Goal: Information Seeking & Learning: Learn about a topic

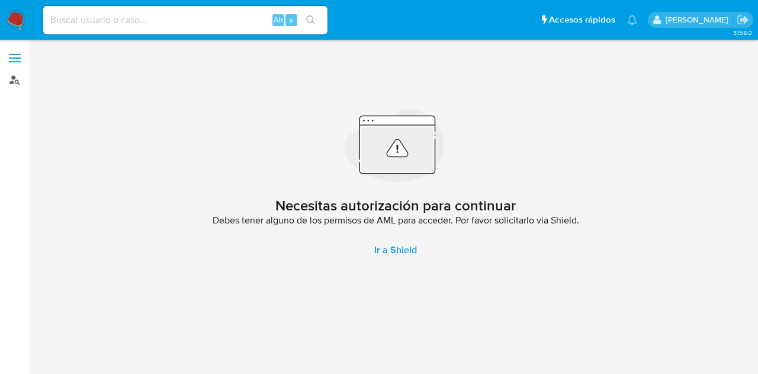
click at [23, 75] on link "Buscador de personas" at bounding box center [70, 80] width 141 height 18
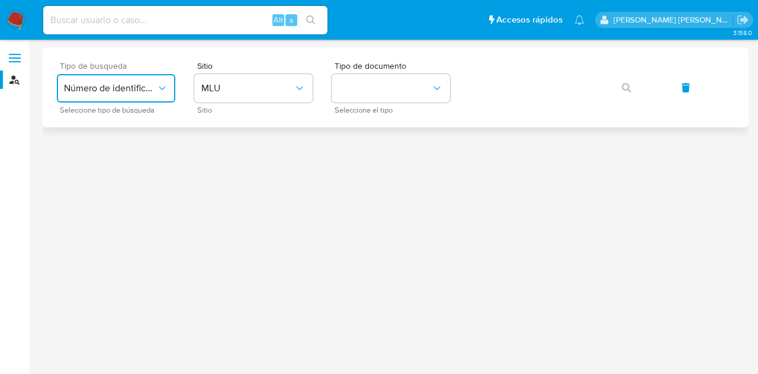
click at [152, 87] on span "Número de identificación" at bounding box center [110, 88] width 92 height 12
click at [168, 120] on li "Número de identificación" at bounding box center [116, 126] width 123 height 40
click at [229, 92] on button "site_id" at bounding box center [253, 88] width 119 height 28
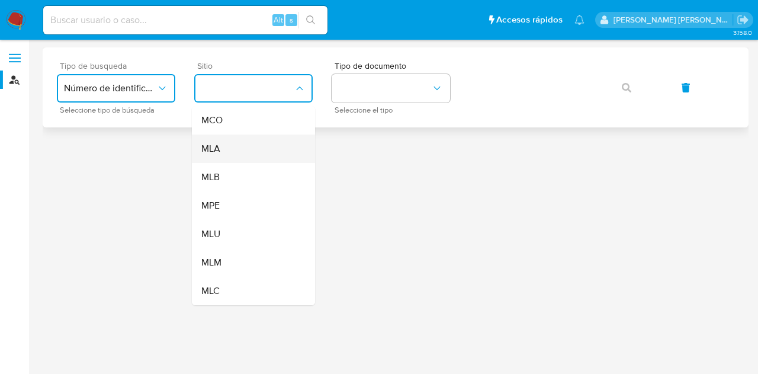
click at [270, 144] on div "MLA" at bounding box center [249, 149] width 97 height 28
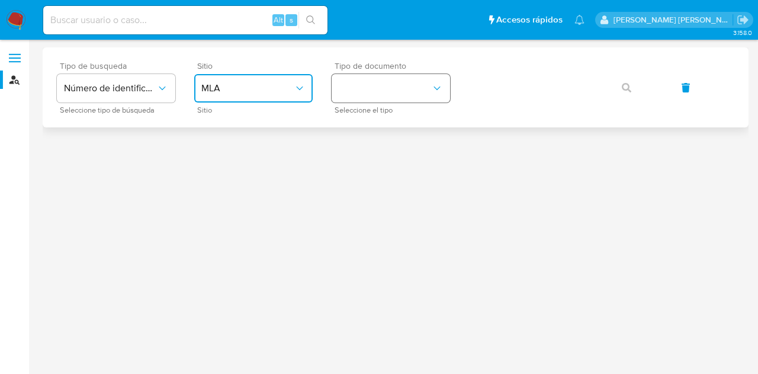
click at [356, 100] on button "identificationType" at bounding box center [391, 88] width 119 height 28
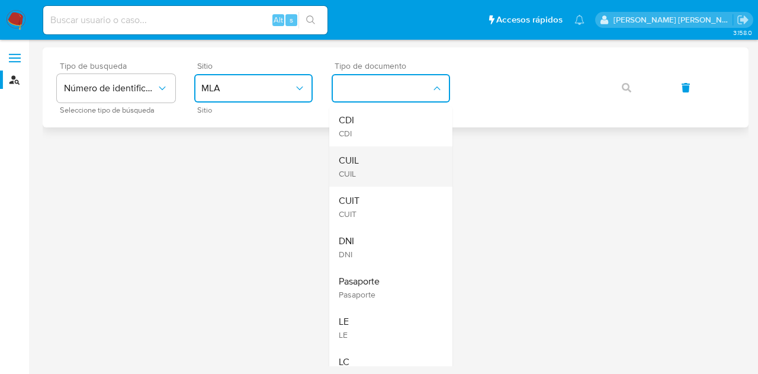
click at [398, 157] on div "CUIL CUIL" at bounding box center [387, 166] width 97 height 40
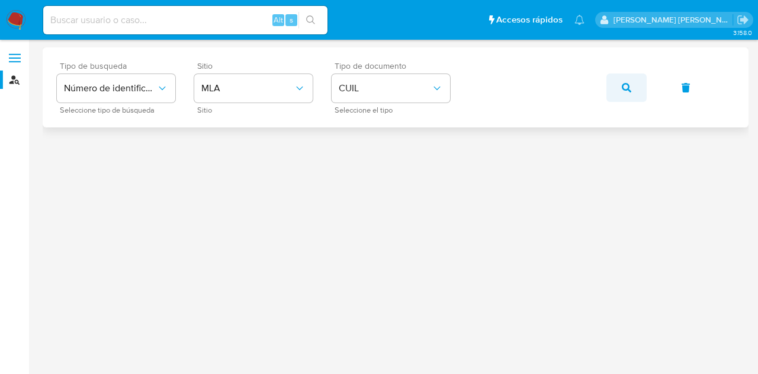
click at [633, 82] on button "button" at bounding box center [627, 87] width 40 height 28
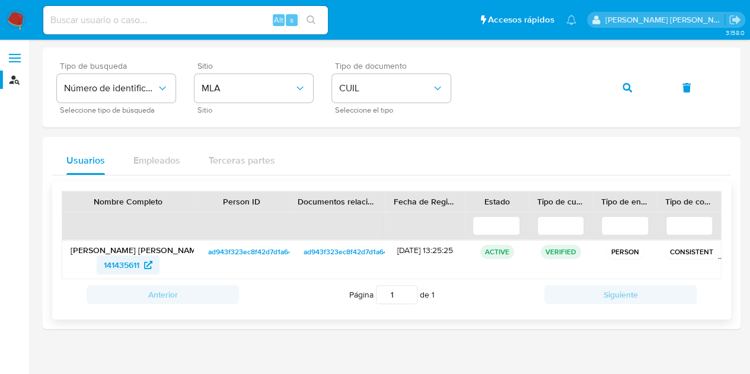
click at [134, 267] on span "141435611" at bounding box center [122, 264] width 36 height 19
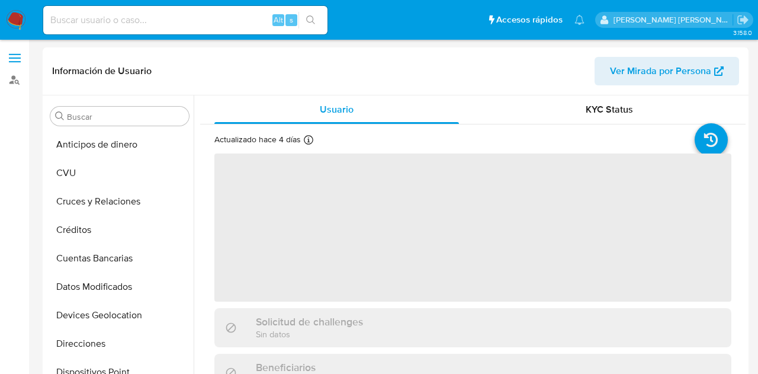
select select "10"
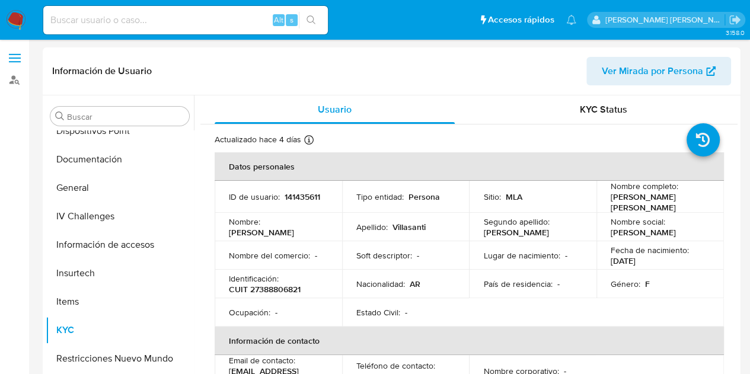
scroll to position [245, 0]
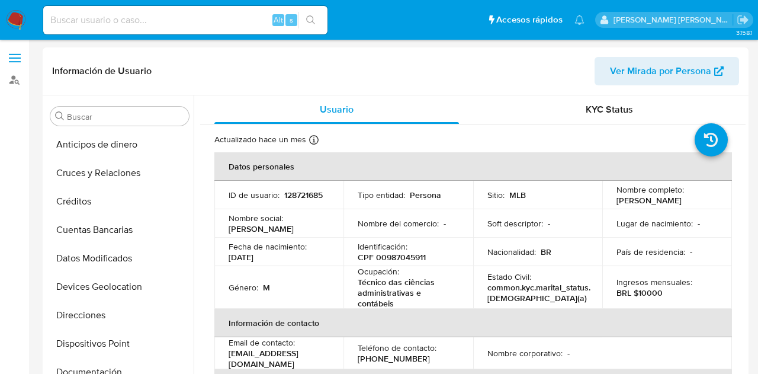
select select "10"
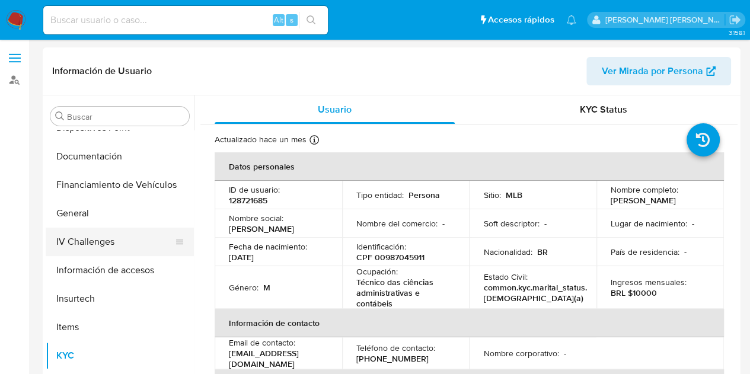
scroll to position [214, 0]
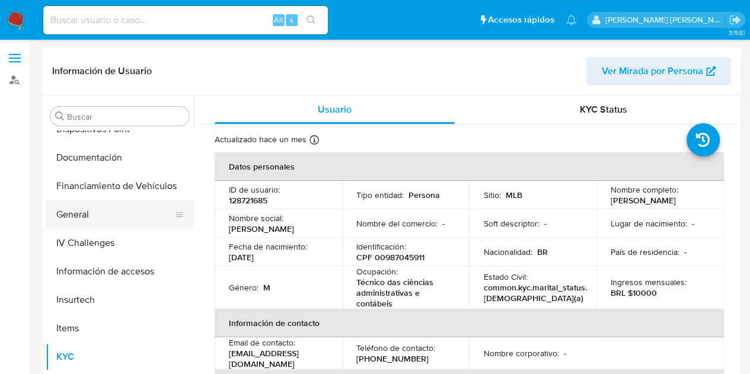
click at [128, 219] on button "General" at bounding box center [115, 214] width 139 height 28
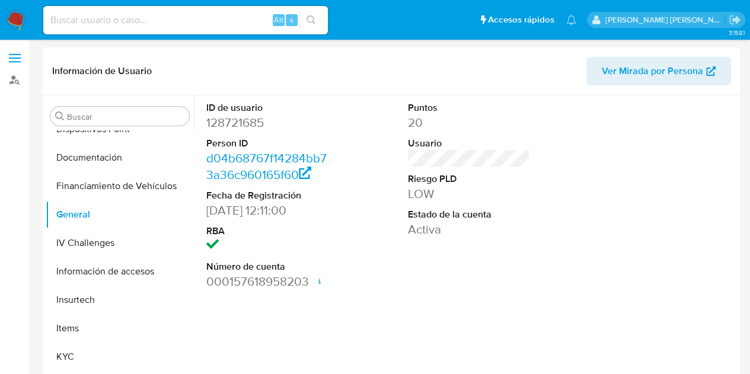
scroll to position [245, 0]
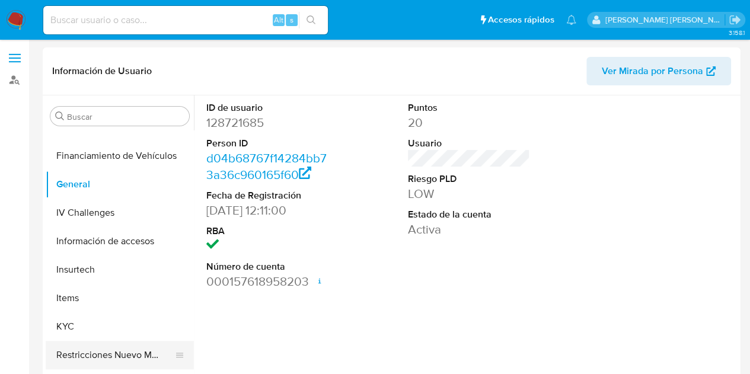
click at [127, 353] on button "Restricciones Nuevo Mundo" at bounding box center [115, 355] width 139 height 28
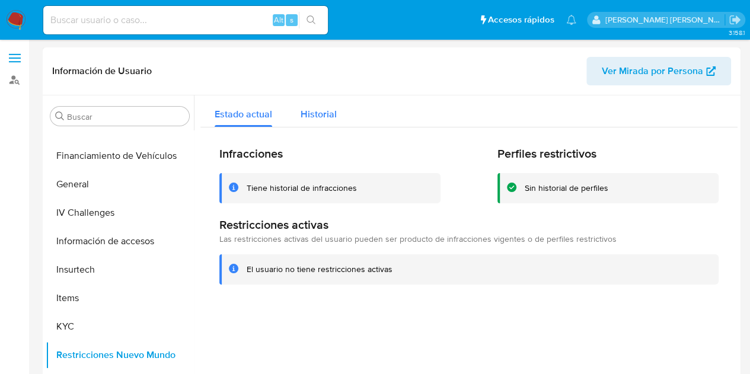
click at [321, 116] on span "Historial" at bounding box center [318, 114] width 36 height 14
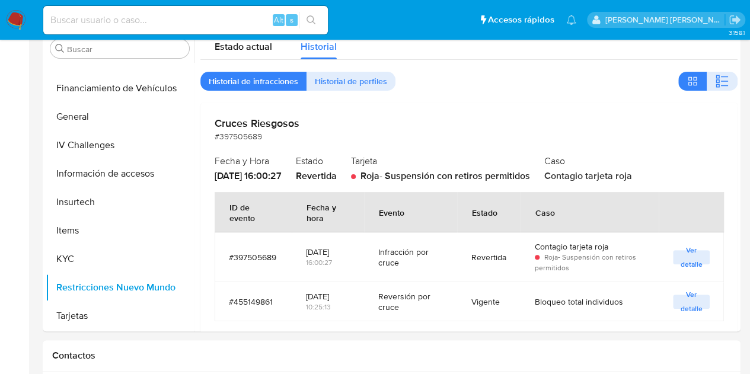
scroll to position [46, 0]
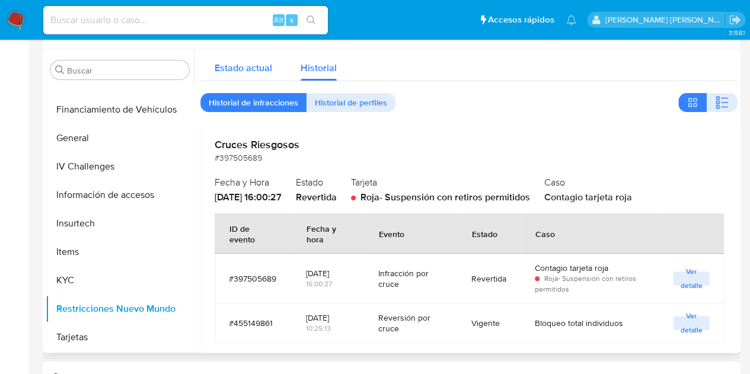
click at [254, 74] on span "Estado actual" at bounding box center [242, 68] width 57 height 14
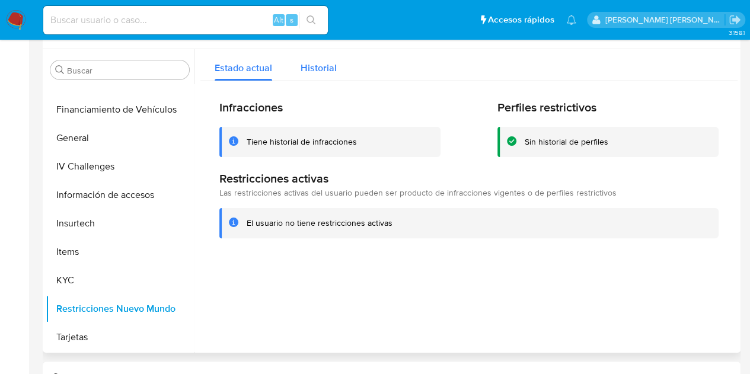
click at [329, 65] on span "Historial" at bounding box center [318, 68] width 36 height 14
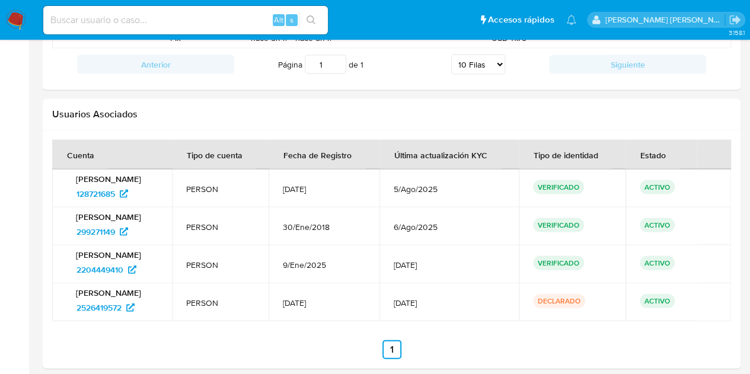
scroll to position [1192, 0]
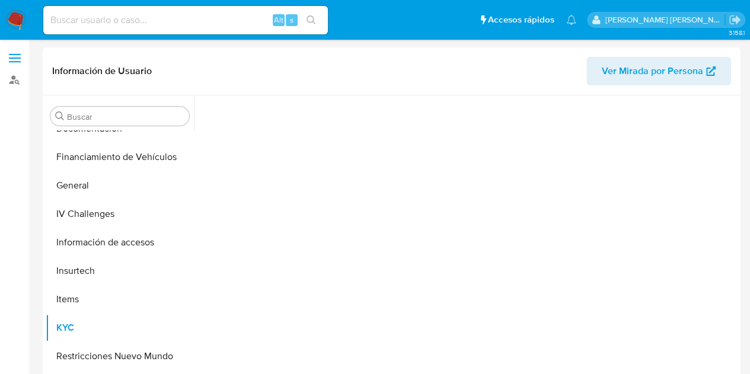
scroll to position [245, 0]
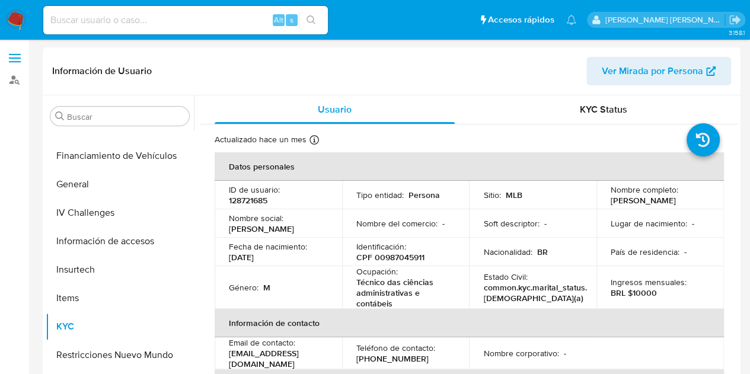
select select "10"
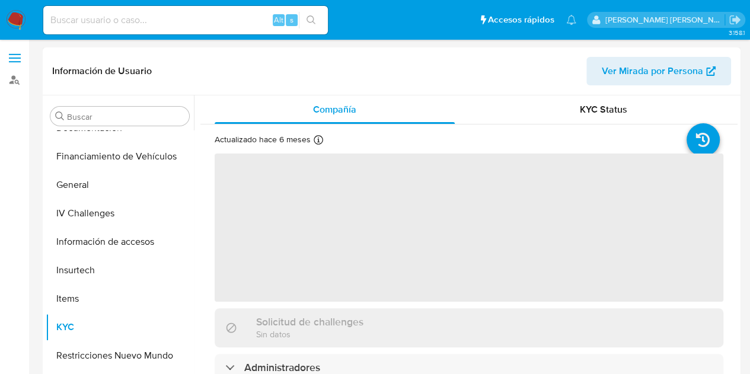
scroll to position [245, 0]
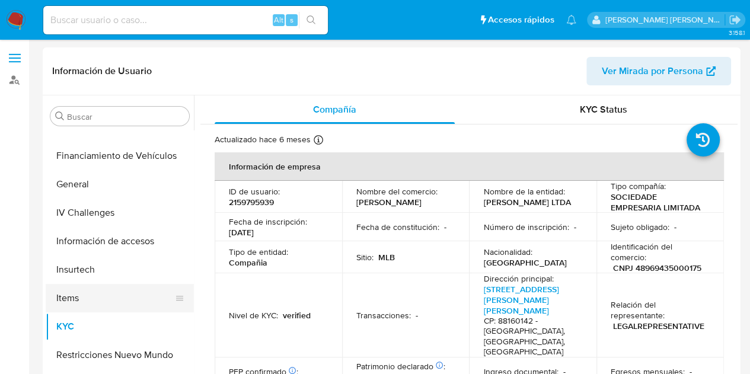
select select "10"
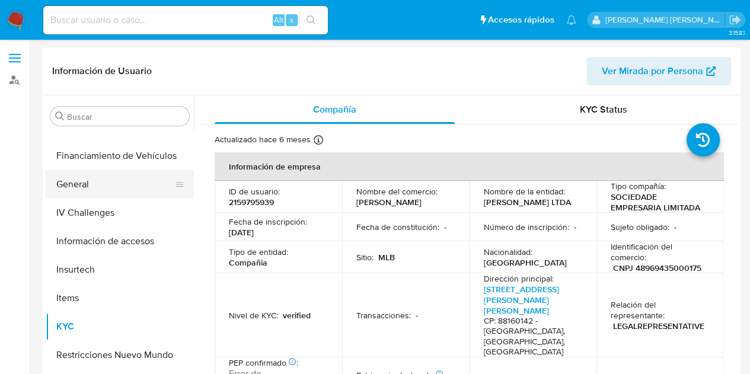
click at [132, 185] on button "General" at bounding box center [115, 184] width 139 height 28
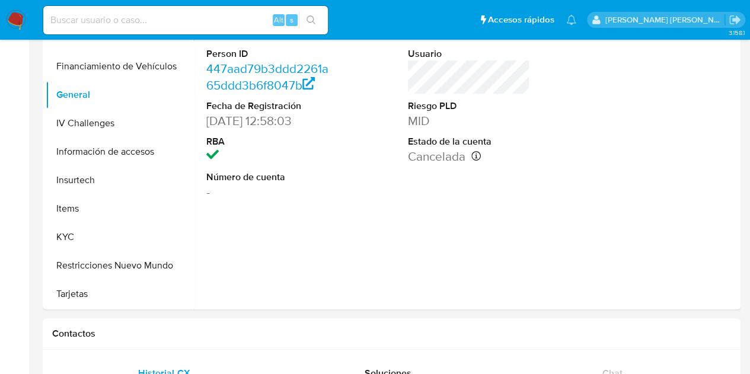
scroll to position [98, 0]
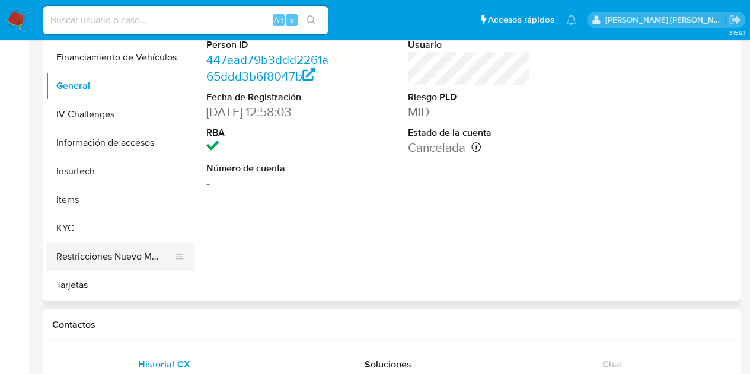
click at [110, 260] on button "Restricciones Nuevo Mundo" at bounding box center [115, 256] width 139 height 28
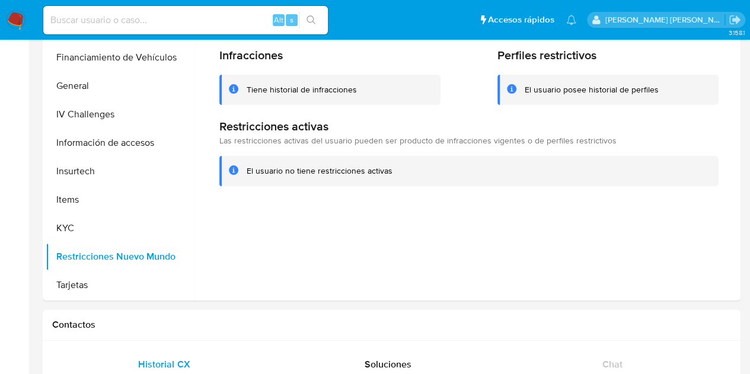
scroll to position [0, 0]
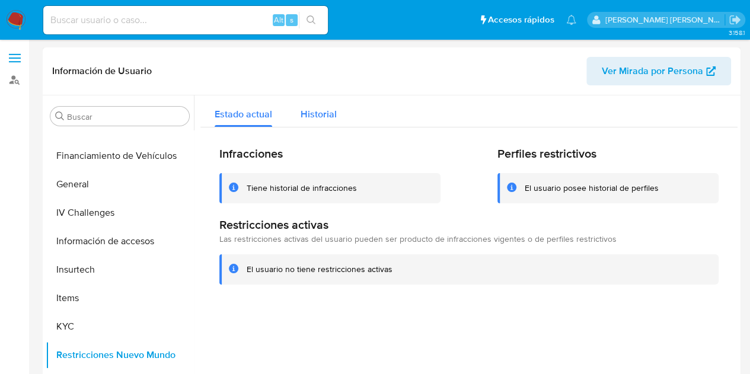
click at [340, 118] on button "Historial" at bounding box center [318, 110] width 65 height 31
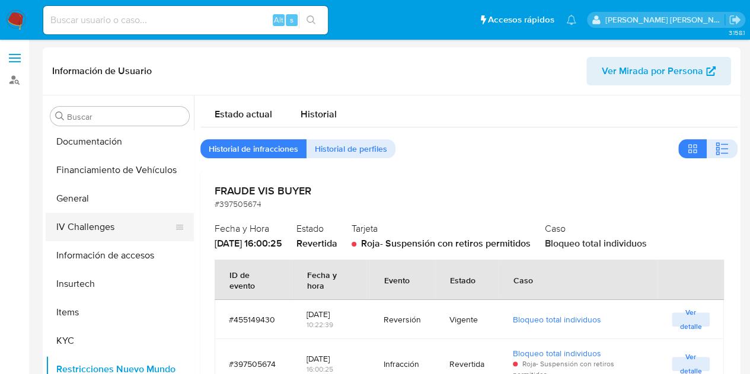
scroll to position [216, 0]
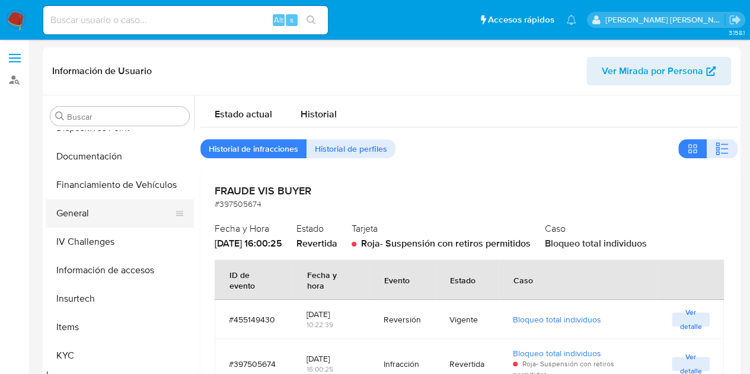
click at [143, 206] on button "General" at bounding box center [115, 213] width 139 height 28
